Goal: Task Accomplishment & Management: Manage account settings

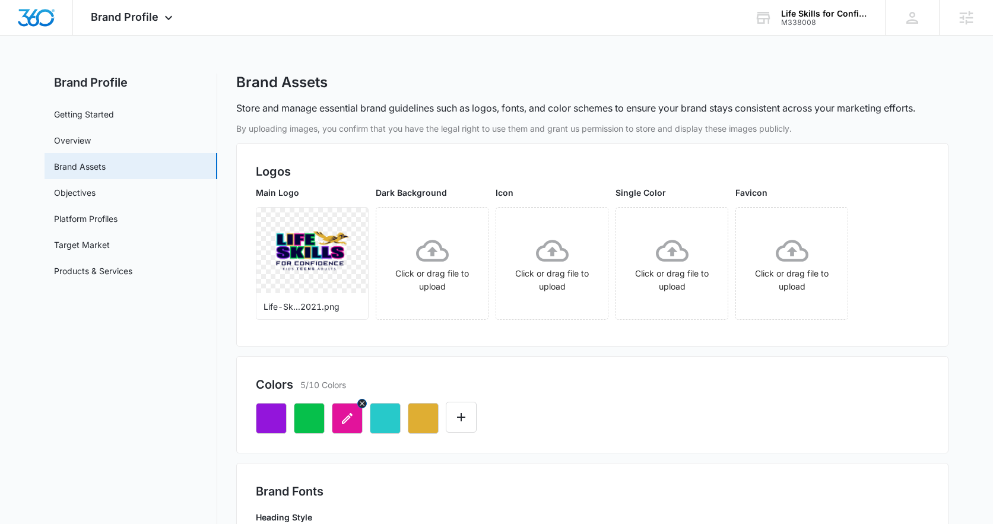
click at [349, 420] on icon "button" at bounding box center [347, 419] width 14 height 14
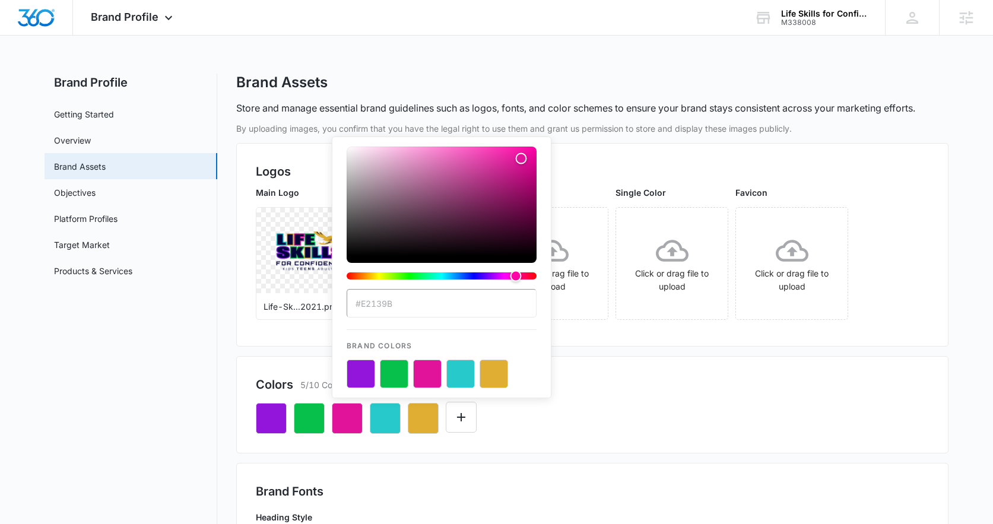
click at [360, 371] on button "color-picker-container" at bounding box center [361, 374] width 29 height 29
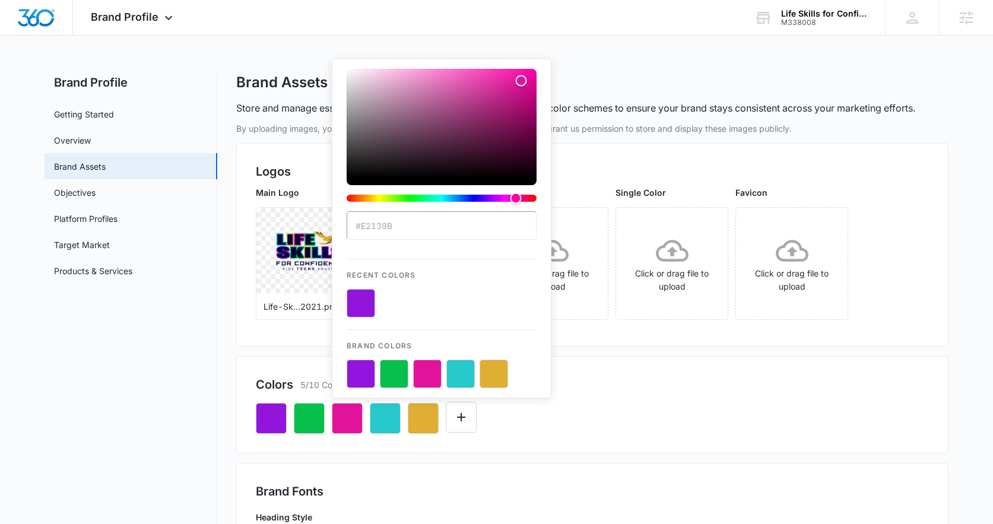
click at [369, 223] on input "#E2139B" at bounding box center [442, 225] width 190 height 29
drag, startPoint x: 394, startPoint y: 223, endPoint x: 347, endPoint y: 224, distance: 47.5
click at [347, 224] on input "#E2139B" at bounding box center [442, 225] width 190 height 29
click at [361, 302] on button "color-picker-container" at bounding box center [361, 303] width 29 height 29
click at [360, 305] on button "color-picker-container" at bounding box center [361, 303] width 29 height 29
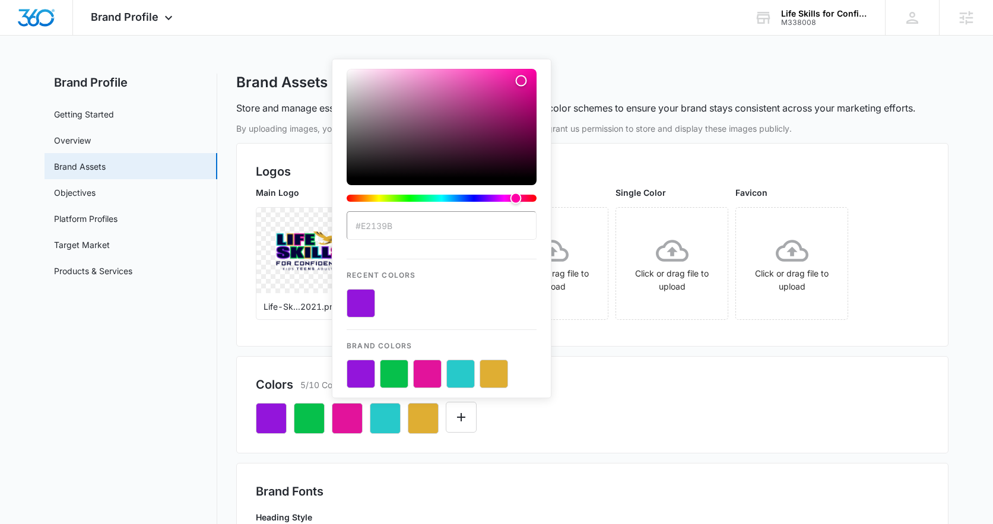
click at [364, 376] on button "color-picker-container" at bounding box center [361, 374] width 29 height 29
click at [360, 374] on button "color-picker-container" at bounding box center [361, 374] width 29 height 29
click at [271, 416] on icon "button" at bounding box center [271, 418] width 11 height 11
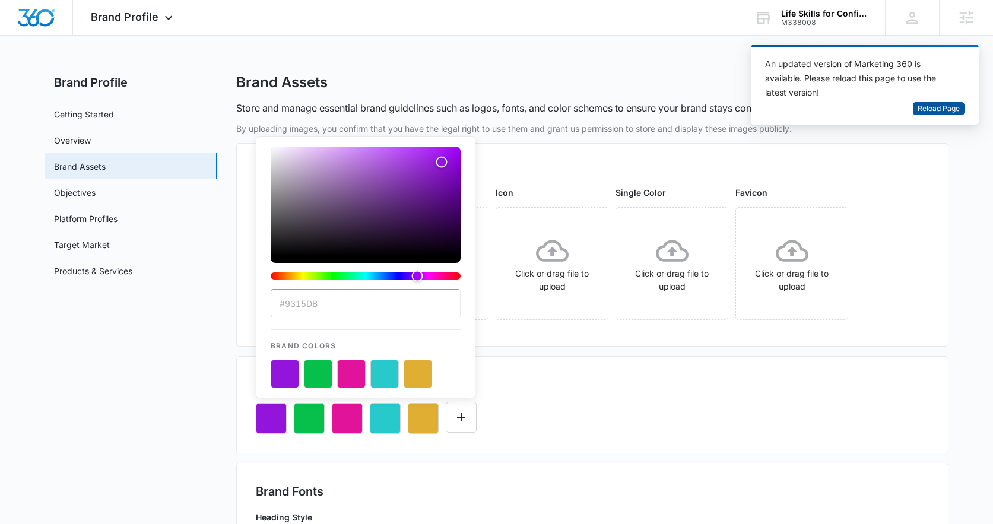
click at [931, 110] on span "Reload Page" at bounding box center [939, 108] width 42 height 11
